Goal: Navigation & Orientation: Understand site structure

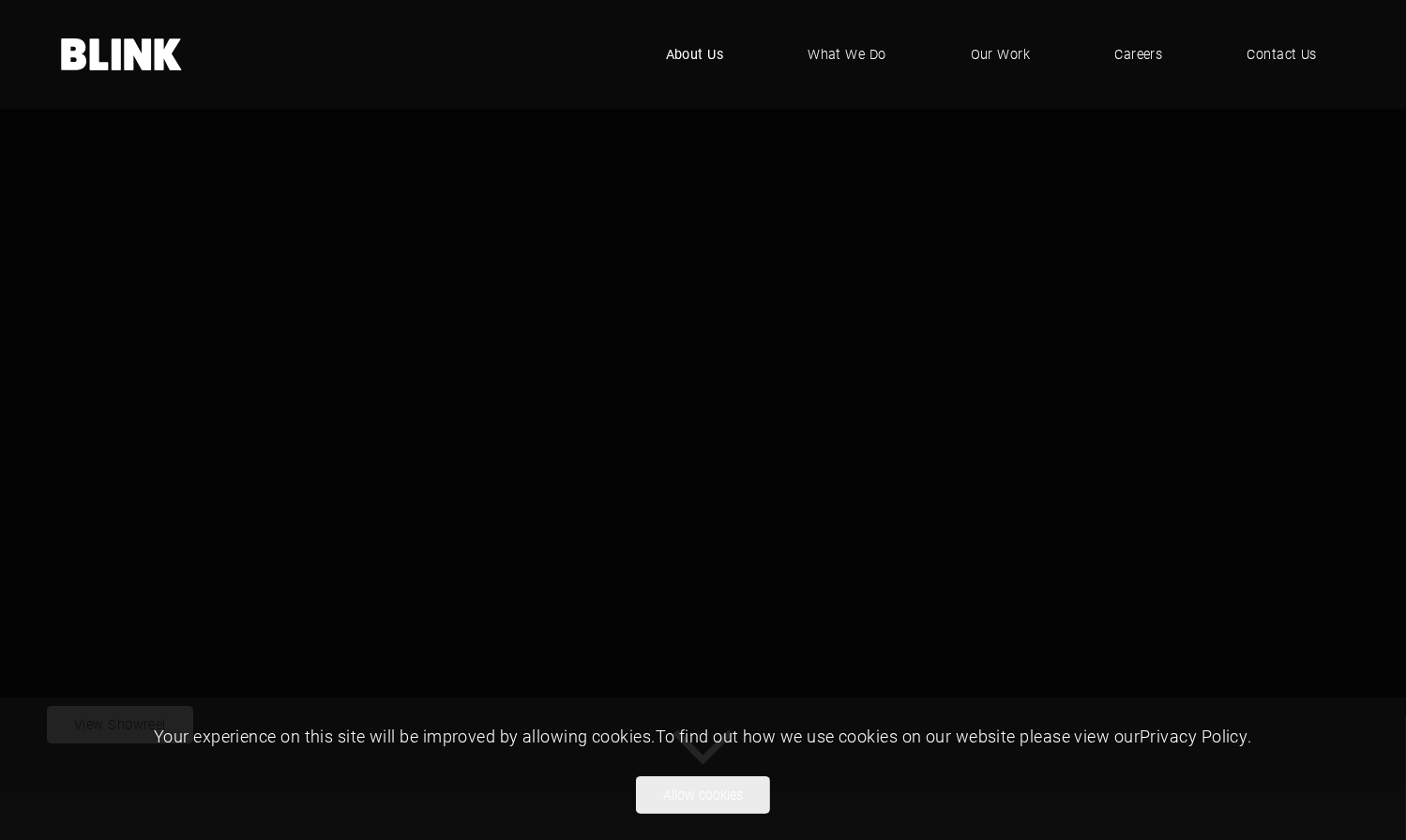
click at [693, 52] on span "About Us" at bounding box center [695, 54] width 58 height 20
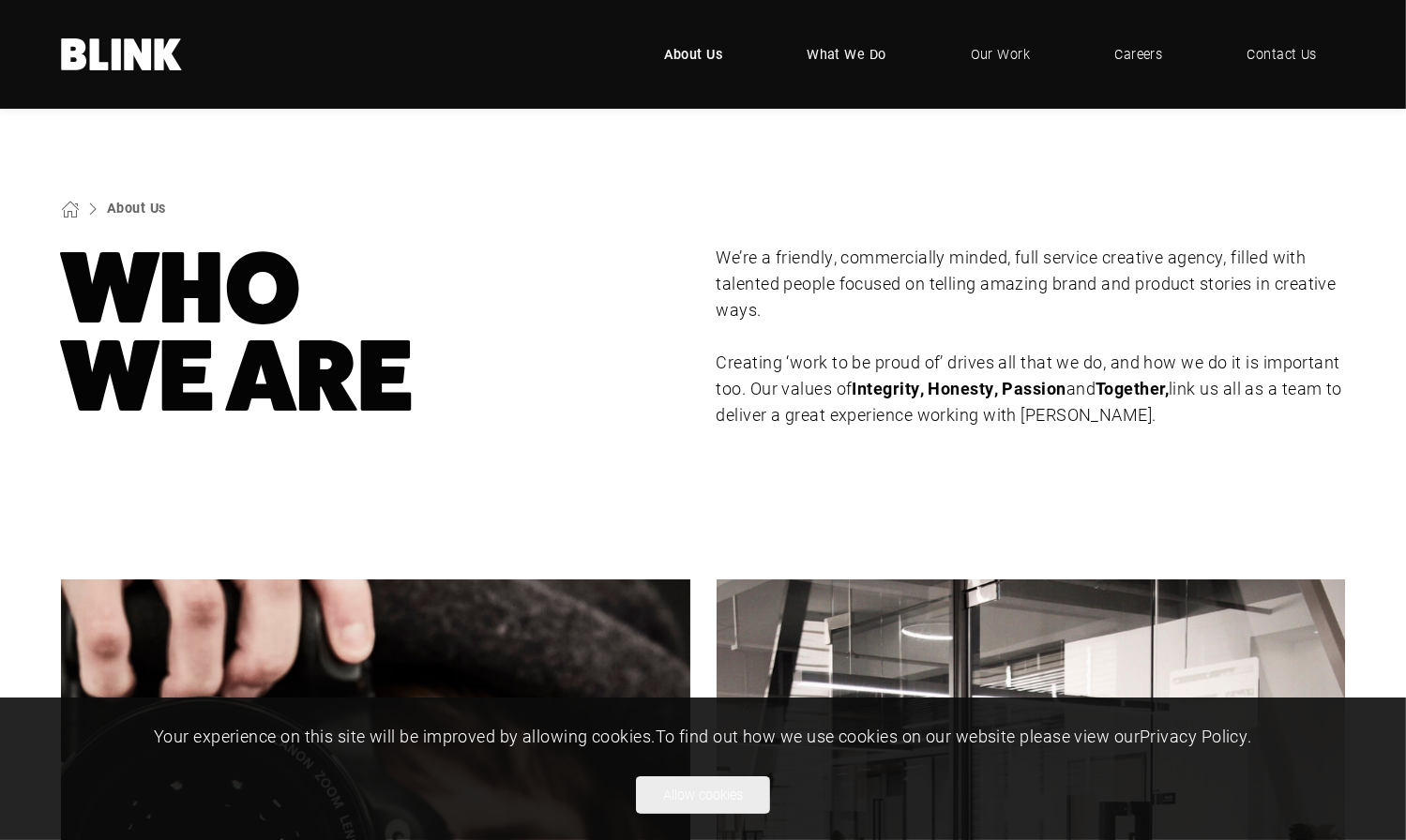
click at [856, 50] on span "What We Do" at bounding box center [846, 54] width 79 height 20
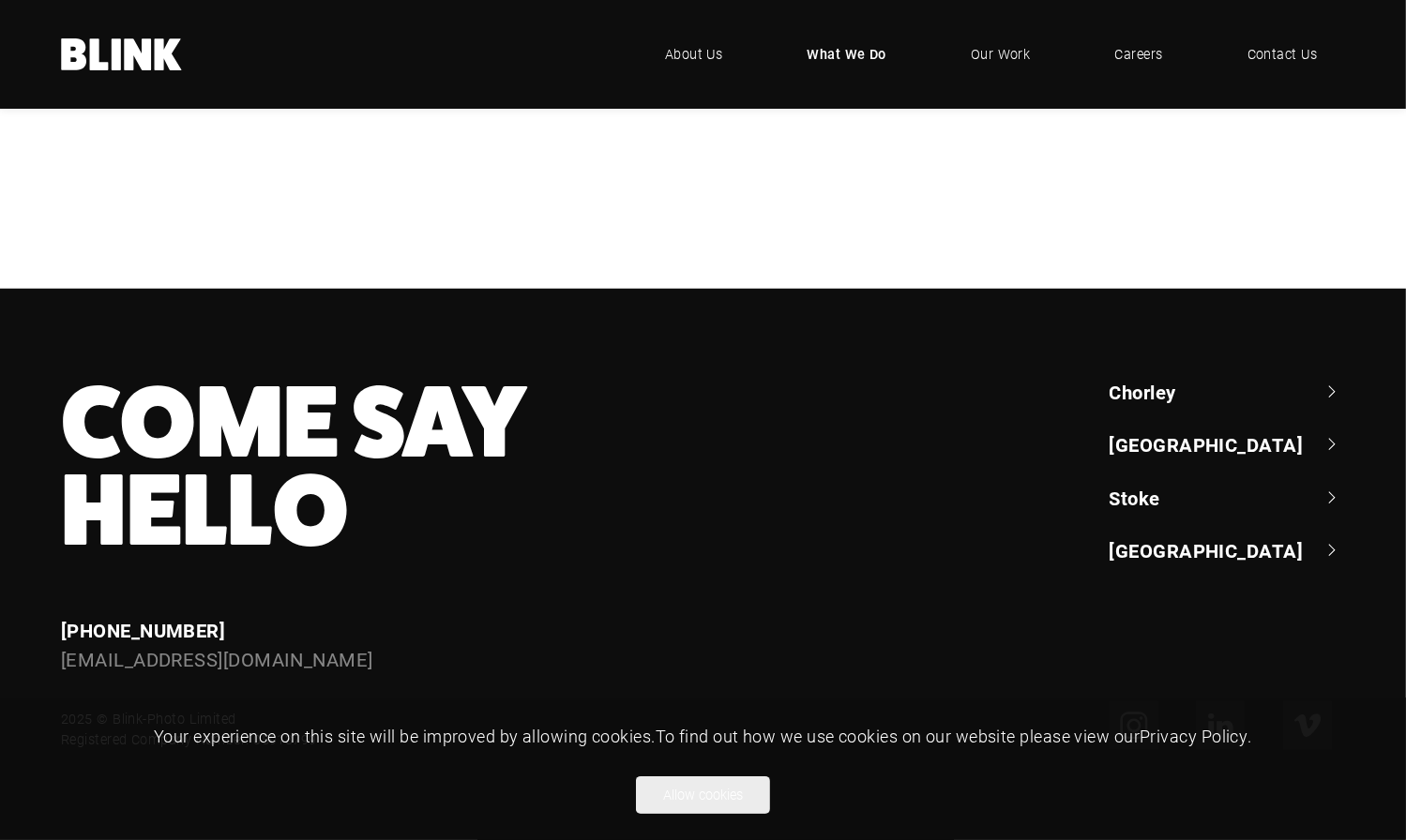
scroll to position [1781, 0]
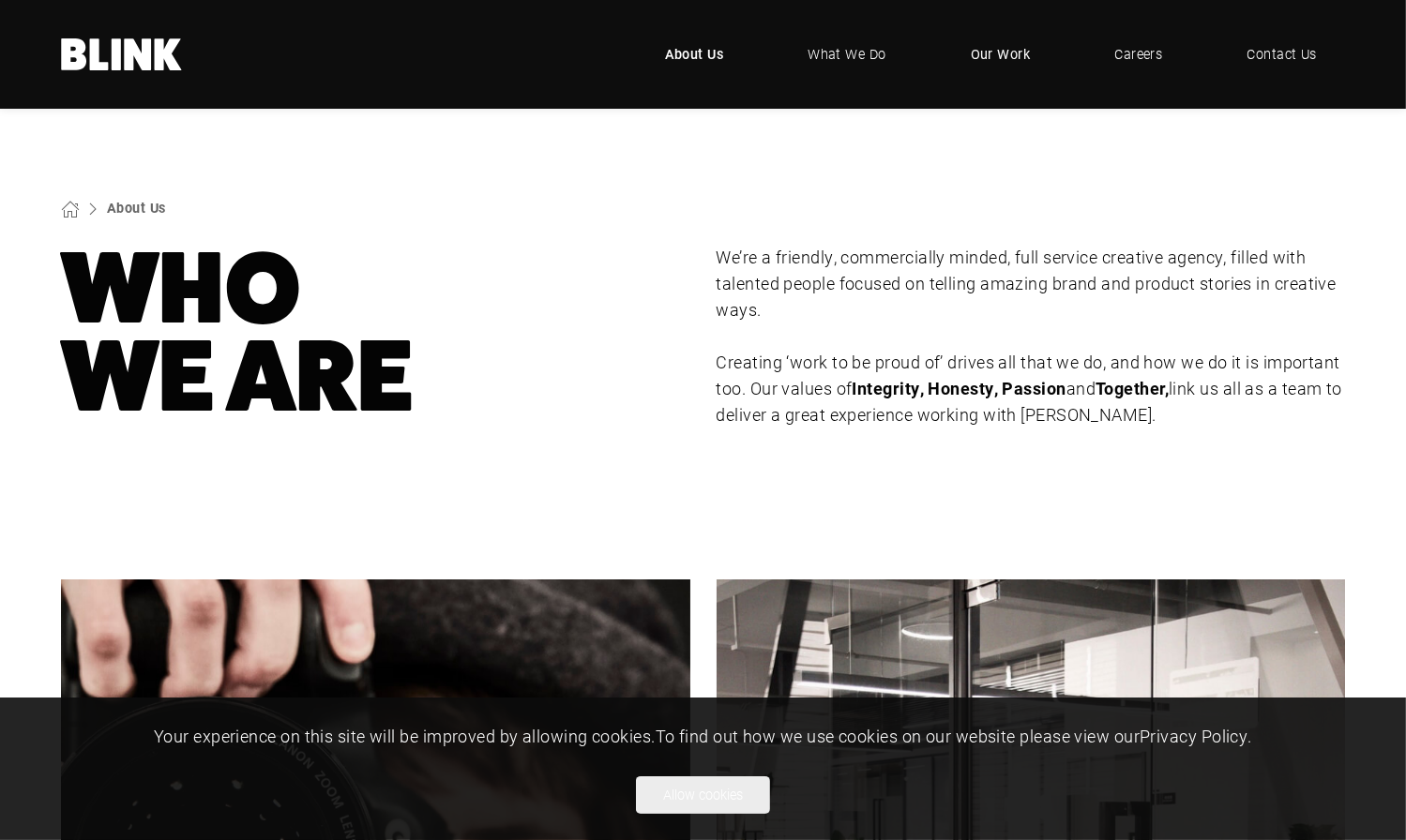
click at [991, 53] on span "Our Work" at bounding box center [1001, 54] width 60 height 20
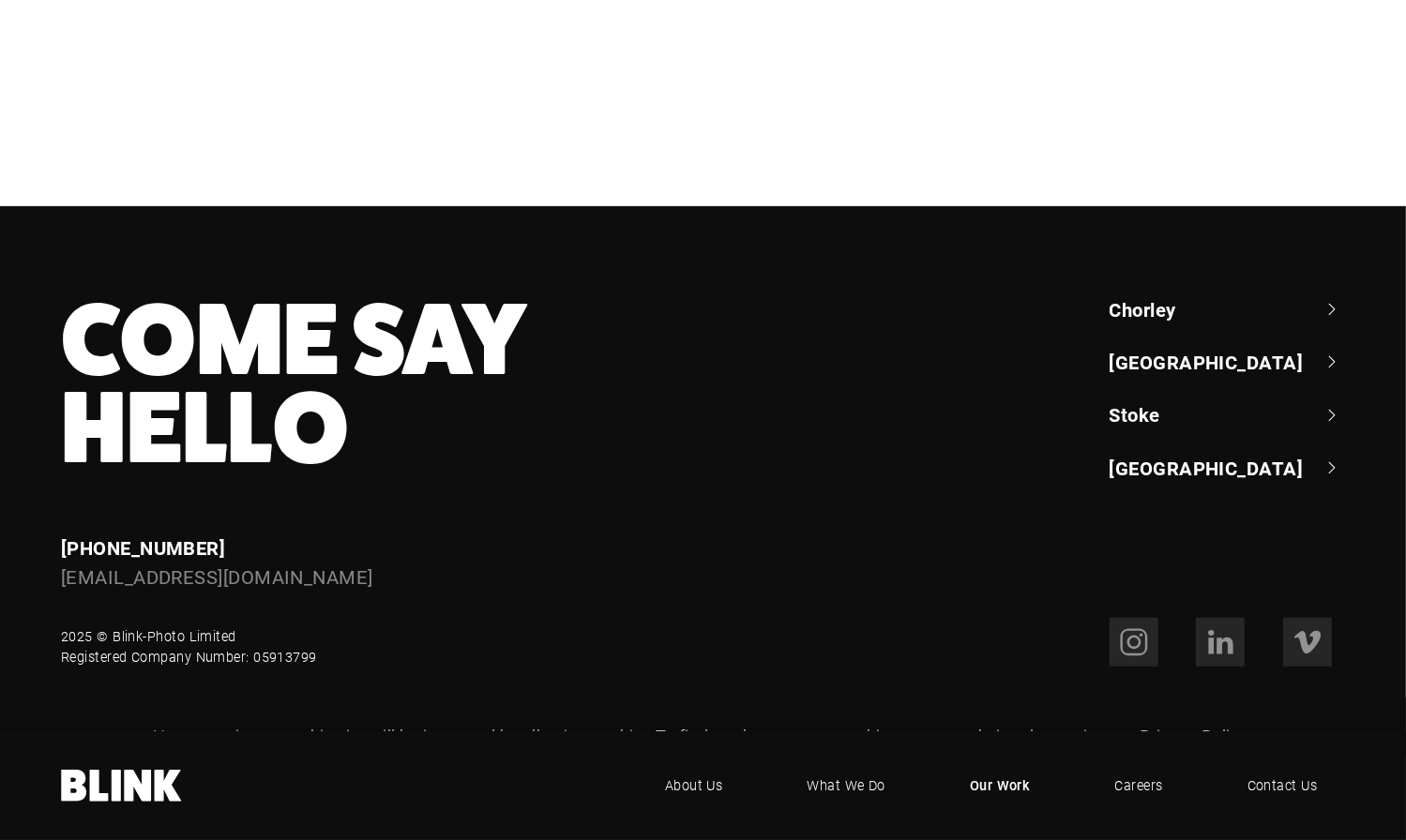
scroll to position [1573, 0]
click at [1163, 480] on link "[GEOGRAPHIC_DATA]" at bounding box center [1226, 467] width 235 height 26
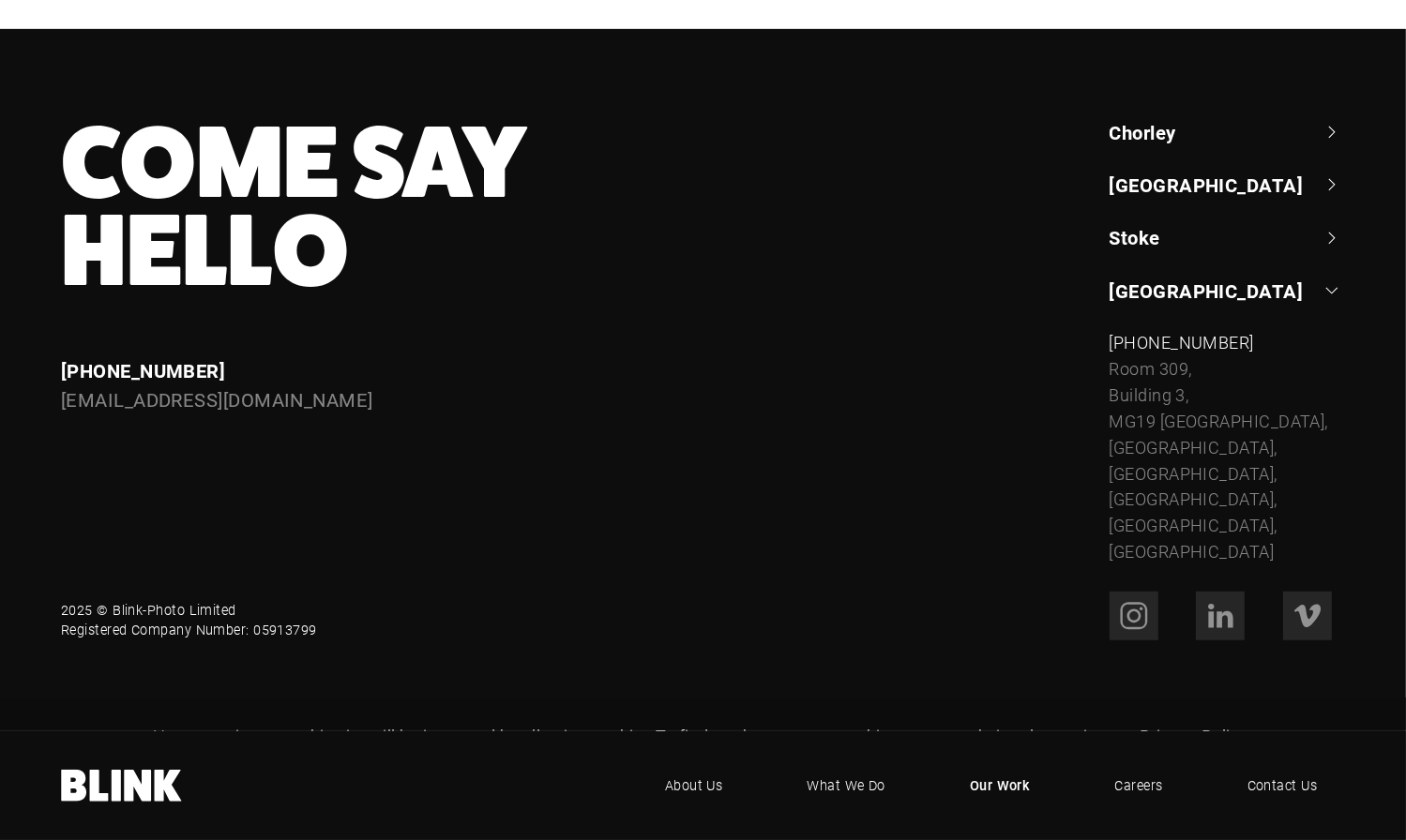
scroll to position [1751, 0]
click at [1148, 202] on footer "Come Say Hello Enquiries [PHONE_NUMBER] [EMAIL_ADDRESS][DOMAIN_NAME] Chorley +4…" at bounding box center [703, 379] width 1406 height 701
click at [1154, 198] on link "[GEOGRAPHIC_DATA]" at bounding box center [1226, 184] width 235 height 26
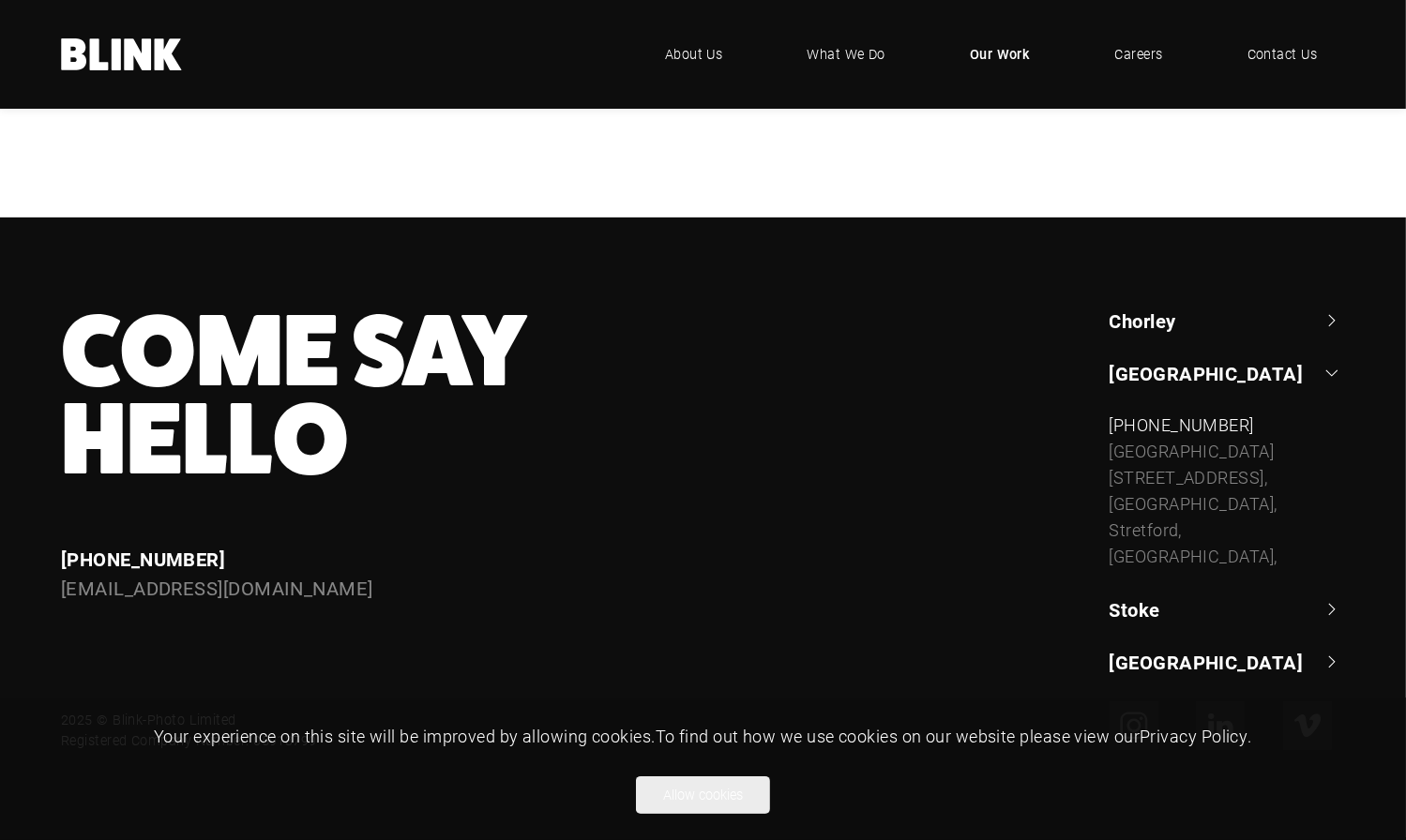
scroll to position [1646, 0]
